Goal: Use online tool/utility: Utilize a website feature to perform a specific function

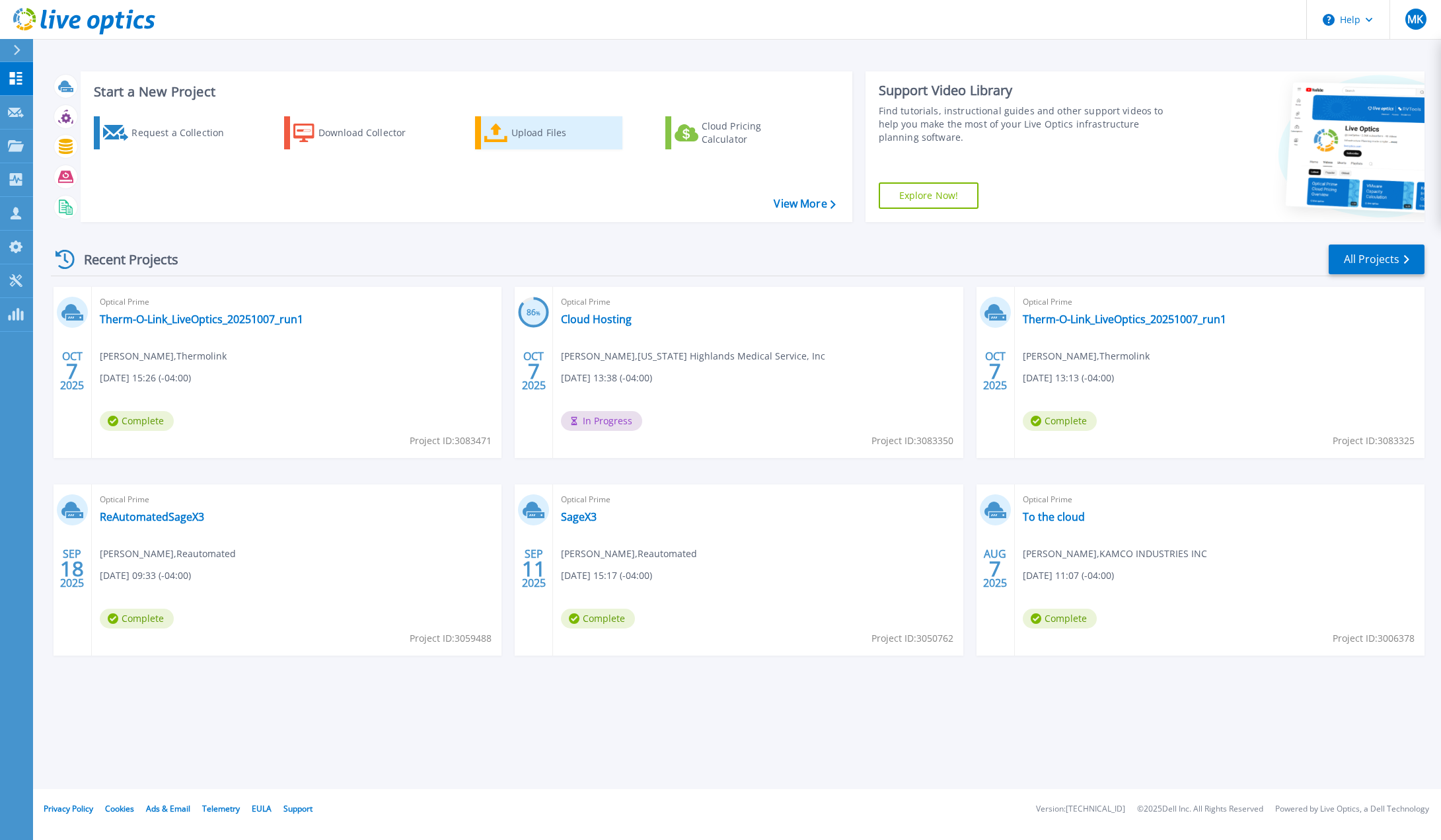
click at [480, 132] on link "Upload Files" at bounding box center [549, 133] width 148 height 33
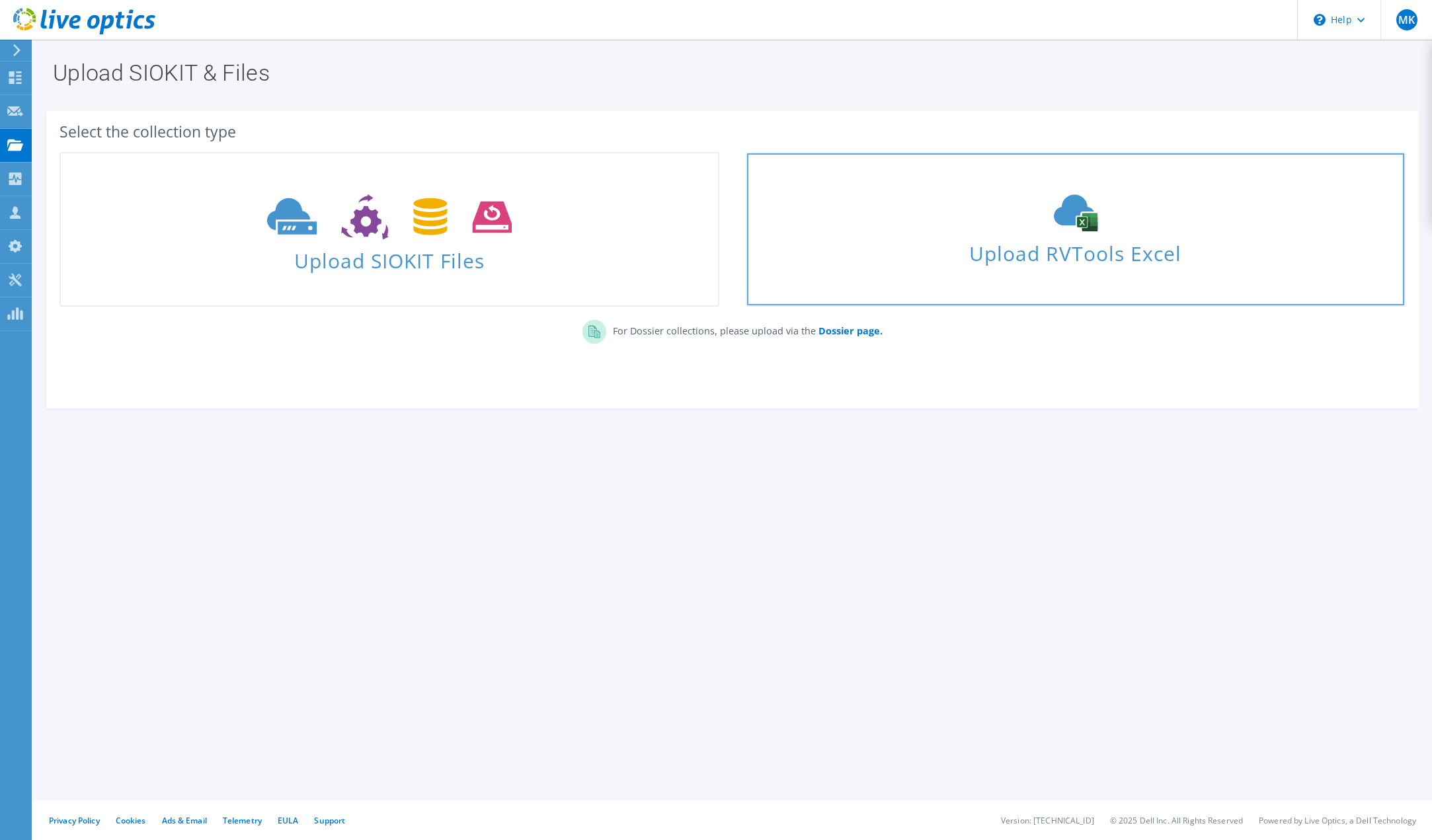
click at [1137, 255] on span "Upload RVTools Excel" at bounding box center [1075, 250] width 657 height 29
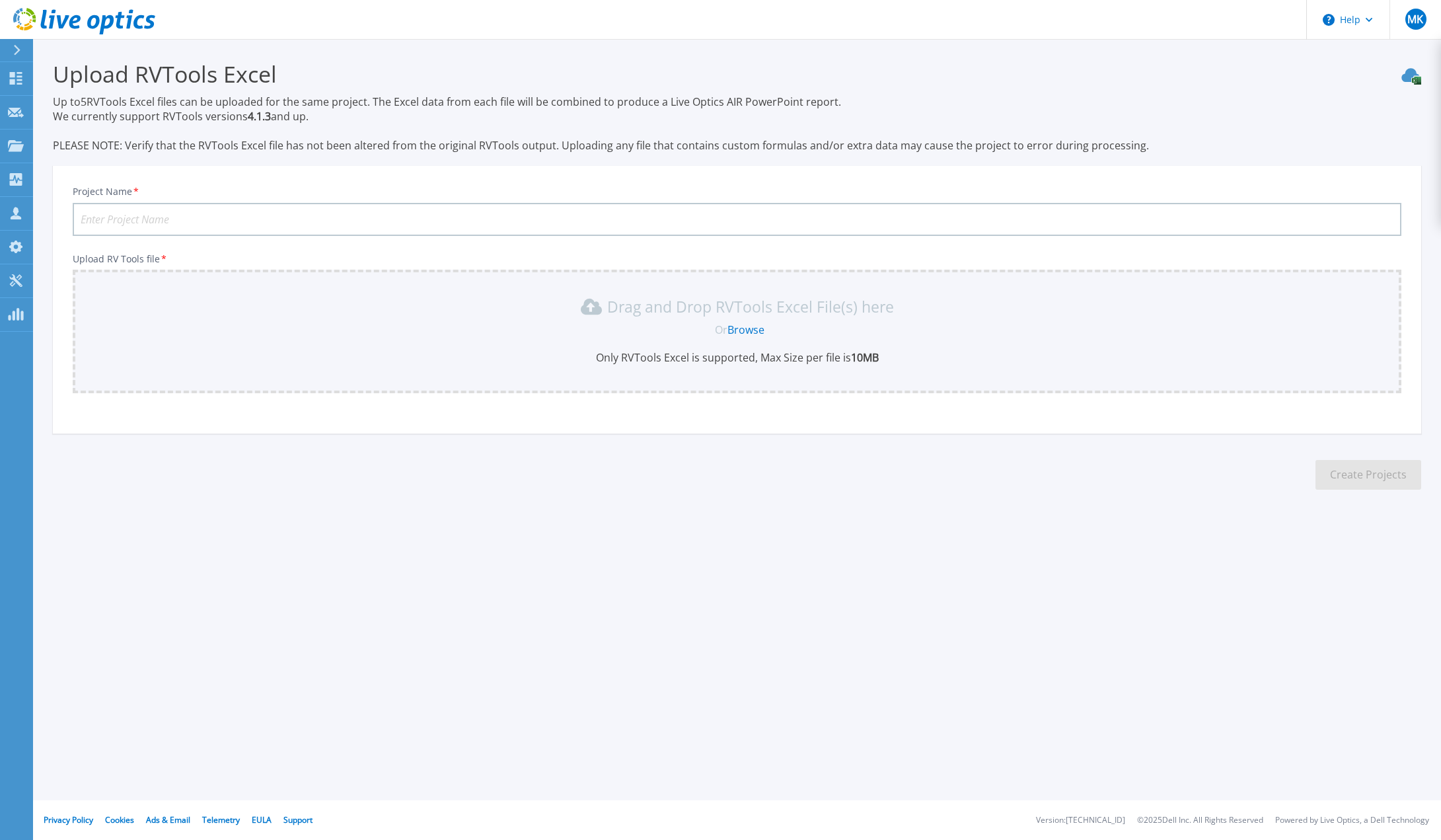
click at [741, 331] on link "Browse" at bounding box center [746, 330] width 37 height 15
